Goal: Task Accomplishment & Management: Use online tool/utility

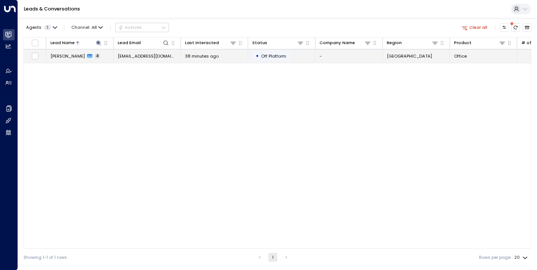
scroll to position [0, 270]
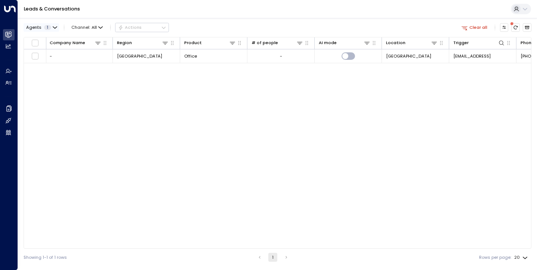
click at [47, 27] on span "1" at bounding box center [47, 27] width 7 height 5
click at [73, 98] on div at bounding box center [268, 135] width 537 height 270
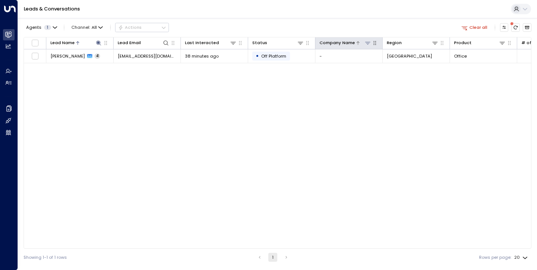
click at [84, 42] on div at bounding box center [88, 42] width 27 height 7
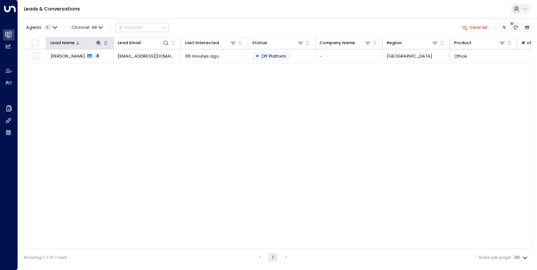
click at [81, 45] on div at bounding box center [88, 42] width 27 height 7
click at [100, 41] on icon at bounding box center [99, 43] width 6 height 6
click at [136, 66] on icon "button" at bounding box center [135, 65] width 5 height 5
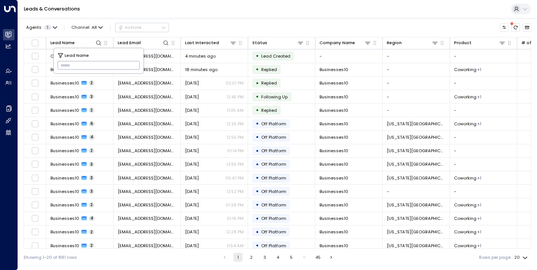
click at [131, 66] on input "text" at bounding box center [99, 65] width 83 height 12
type input "******"
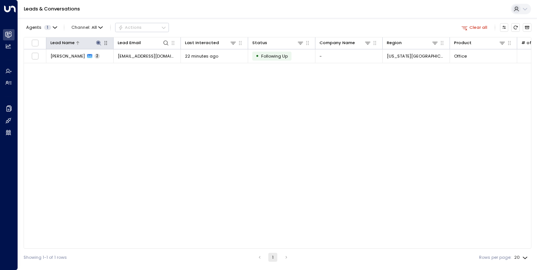
click at [98, 40] on icon at bounding box center [99, 43] width 6 height 6
click at [135, 67] on icon "button" at bounding box center [135, 65] width 5 height 5
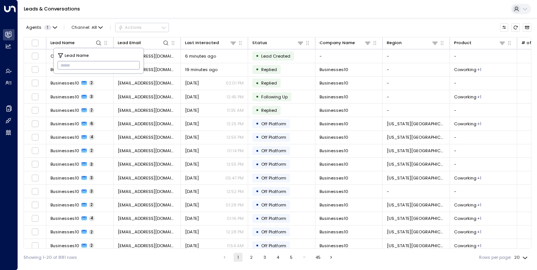
click at [136, 67] on input "text" at bounding box center [99, 65] width 83 height 12
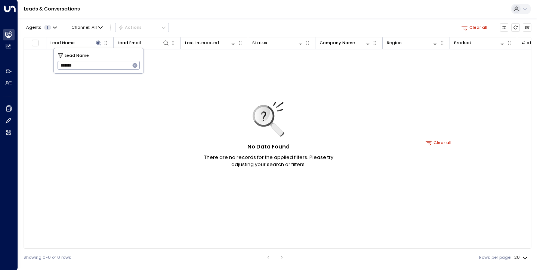
type input "*******"
